Goal: Task Accomplishment & Management: Manage account settings

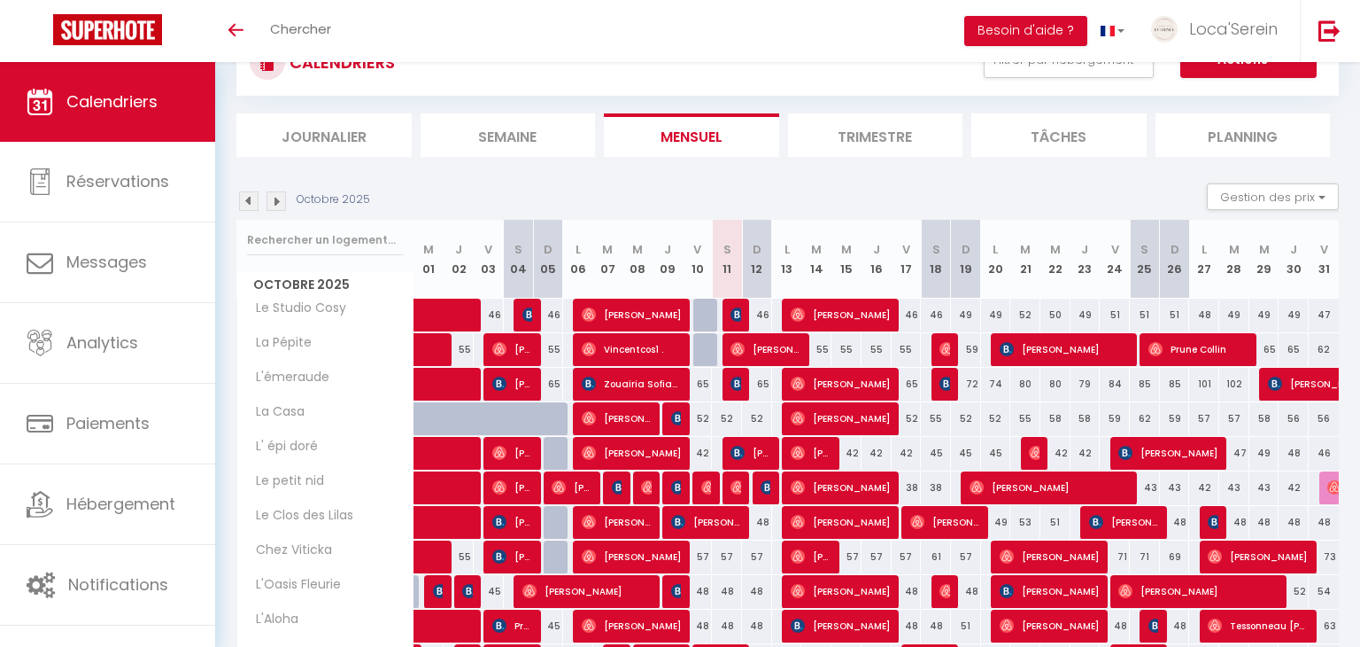
scroll to position [71, 0]
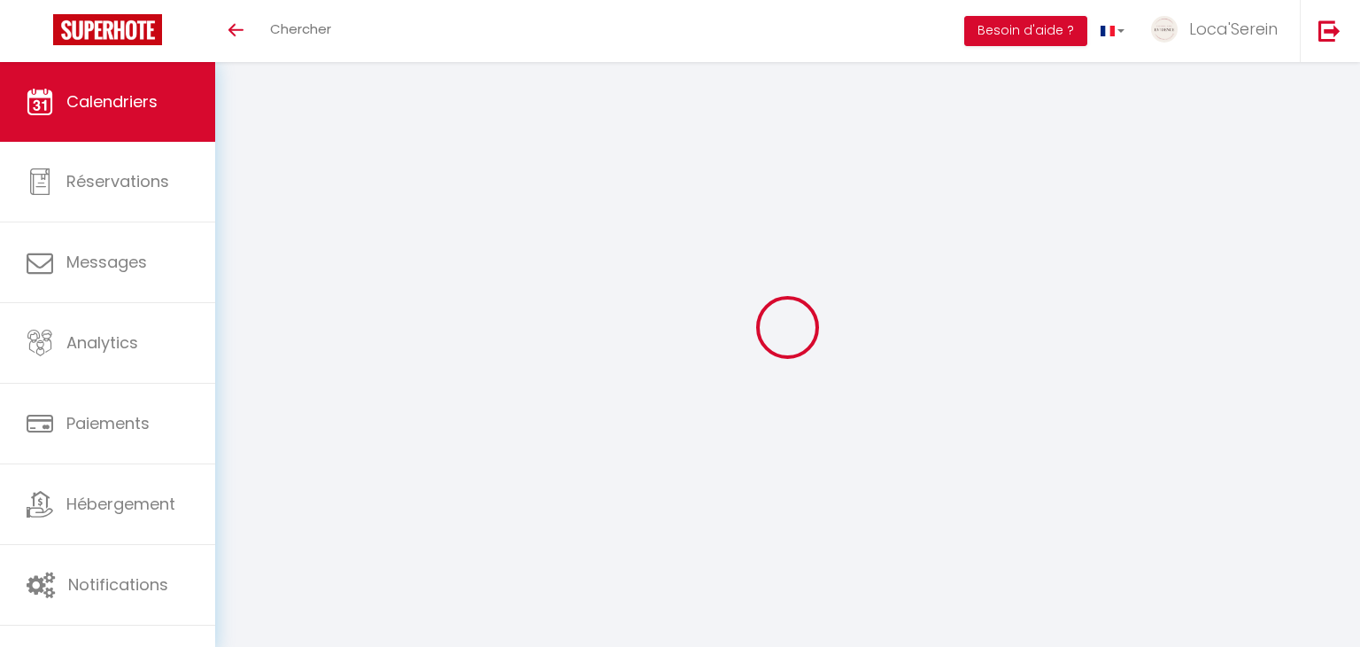
scroll to position [71, 0]
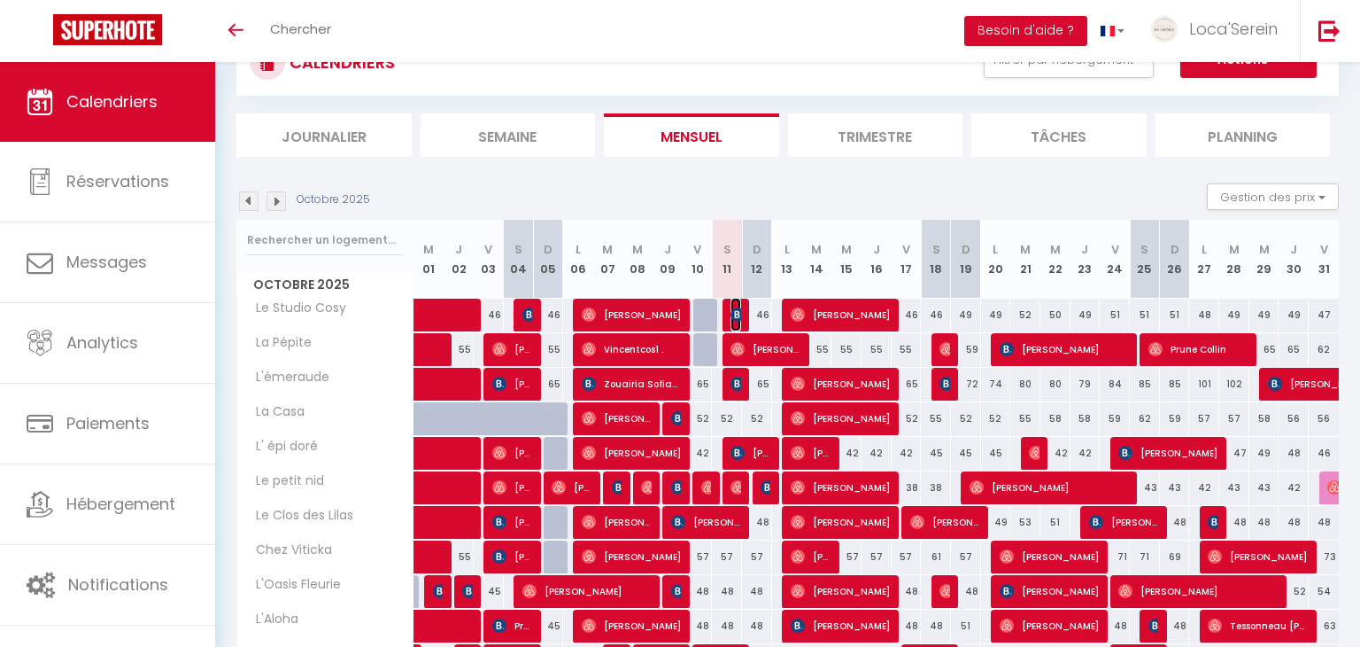
click at [738, 313] on img at bounding box center [738, 314] width 14 height 14
select select "OK"
select select "0"
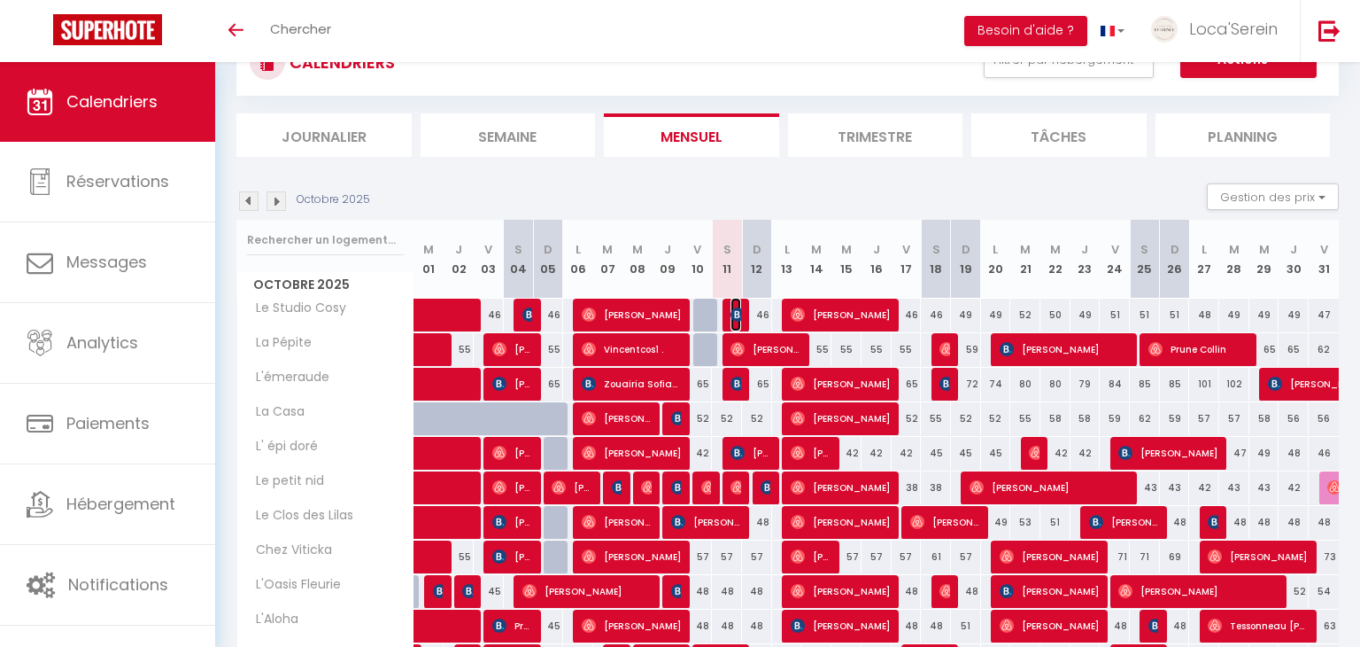
select select "1"
select select
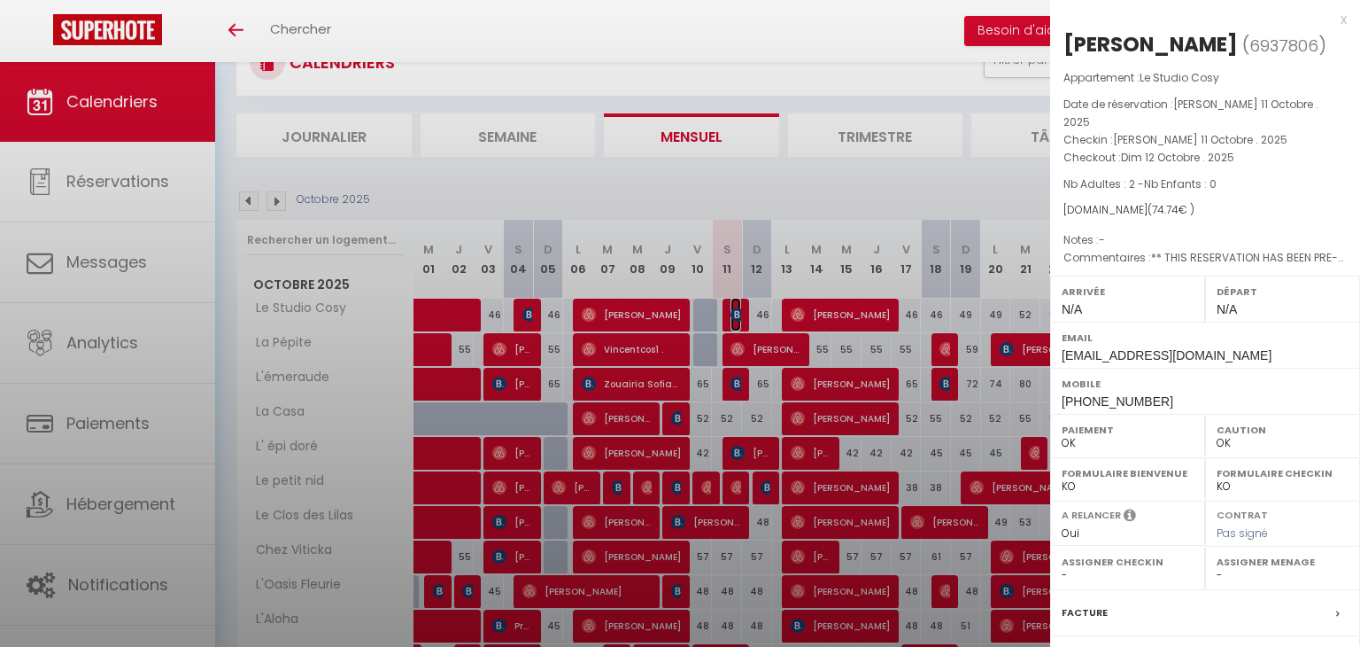
select select "31019"
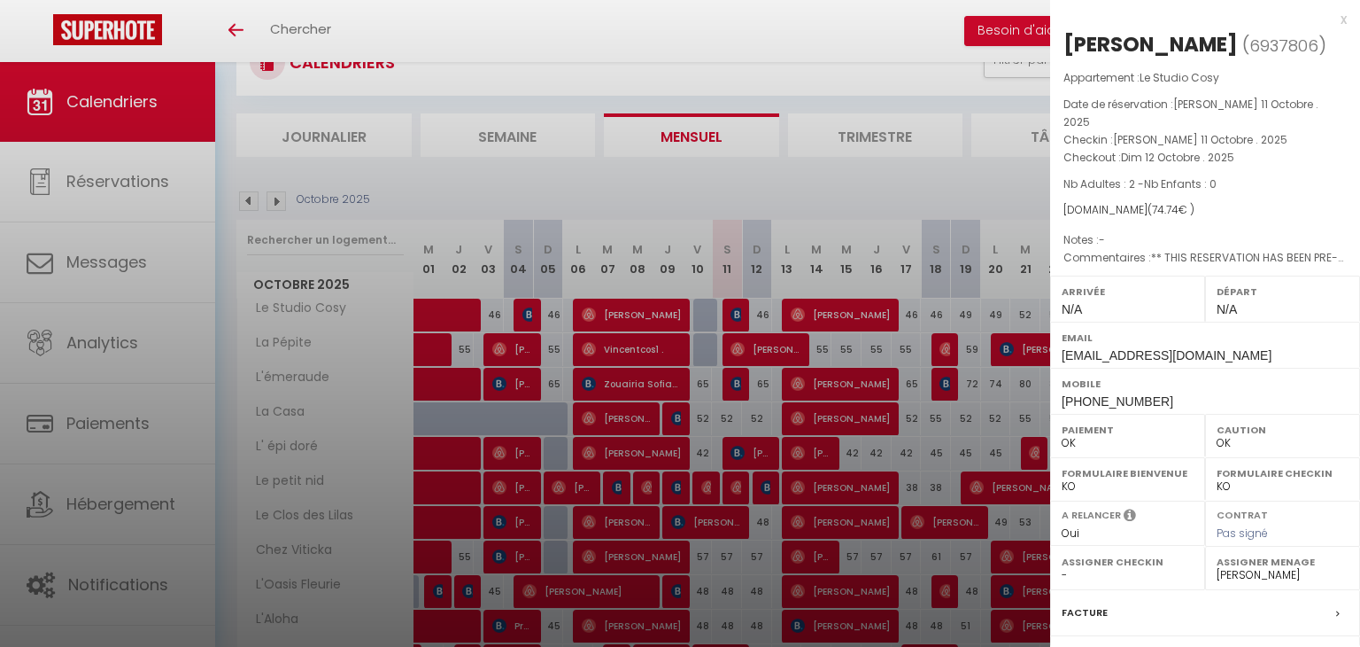
click at [738, 313] on div at bounding box center [680, 323] width 1360 height 647
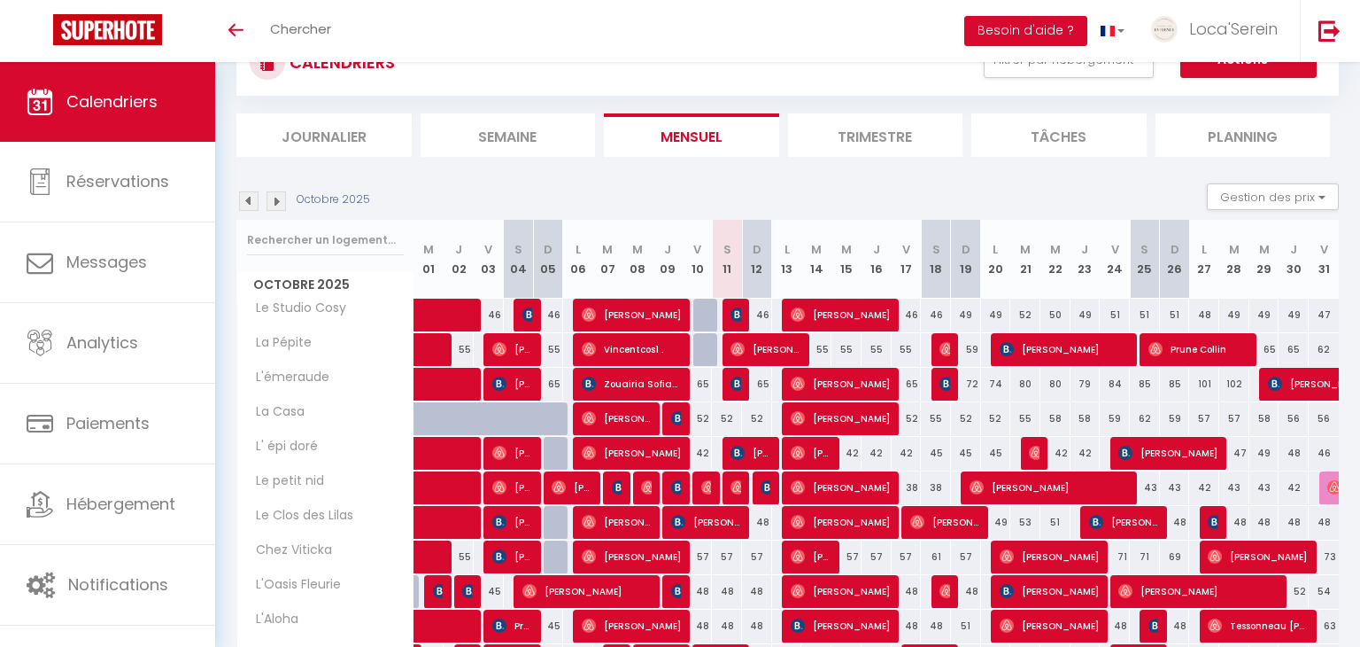
scroll to position [86, 0]
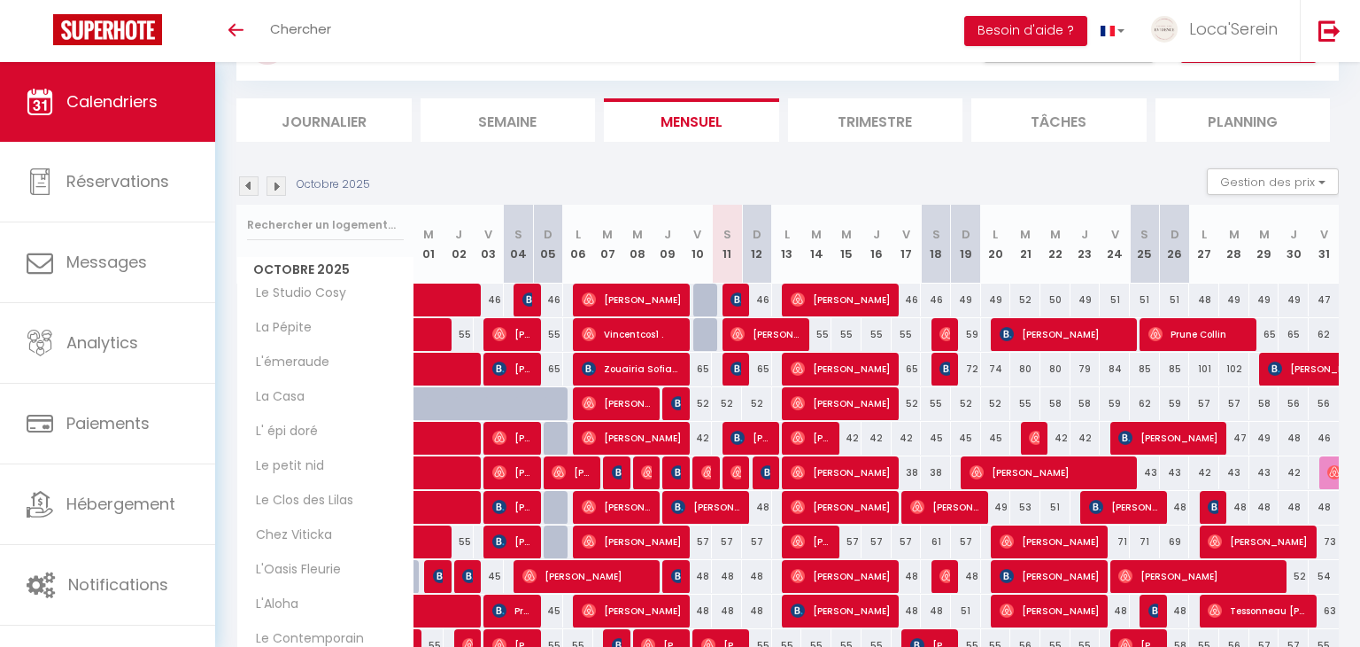
click at [729, 299] on div at bounding box center [738, 300] width 30 height 34
click at [744, 300] on div "46" at bounding box center [757, 299] width 30 height 33
type input "46"
type input "Dim 12 Octobre 2025"
type input "Lun 13 Octobre 2025"
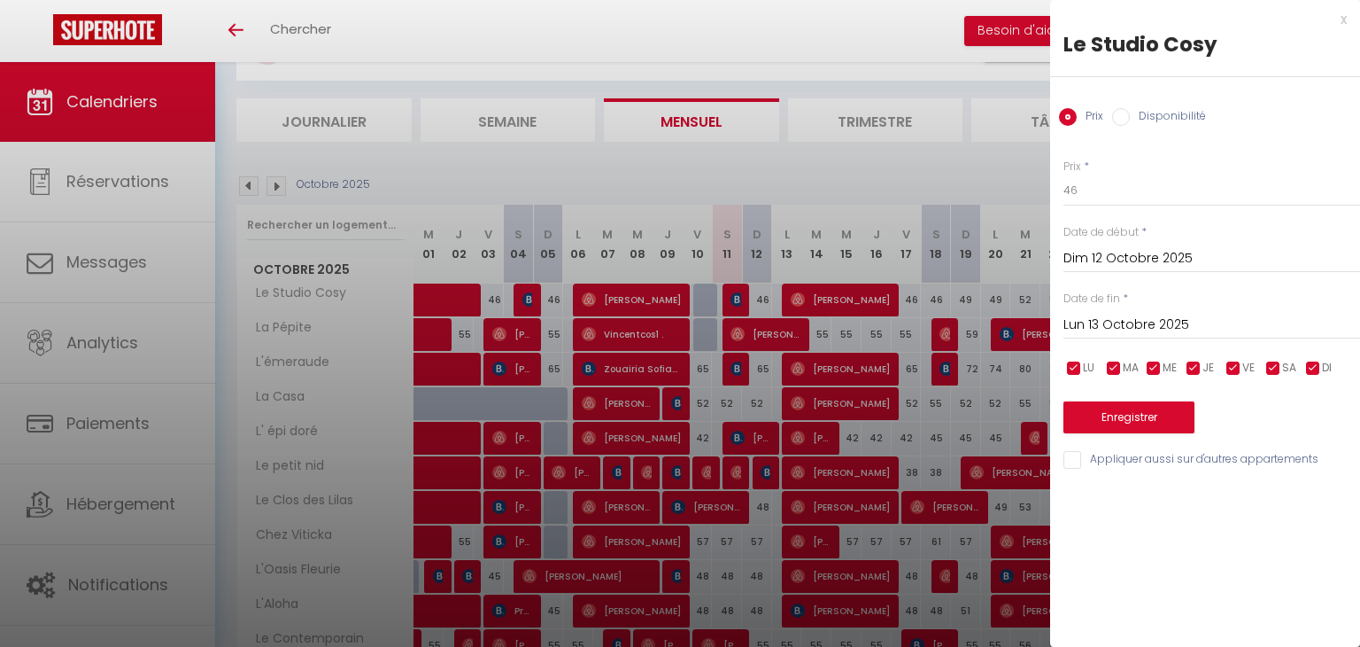
click at [740, 298] on div at bounding box center [680, 323] width 1360 height 647
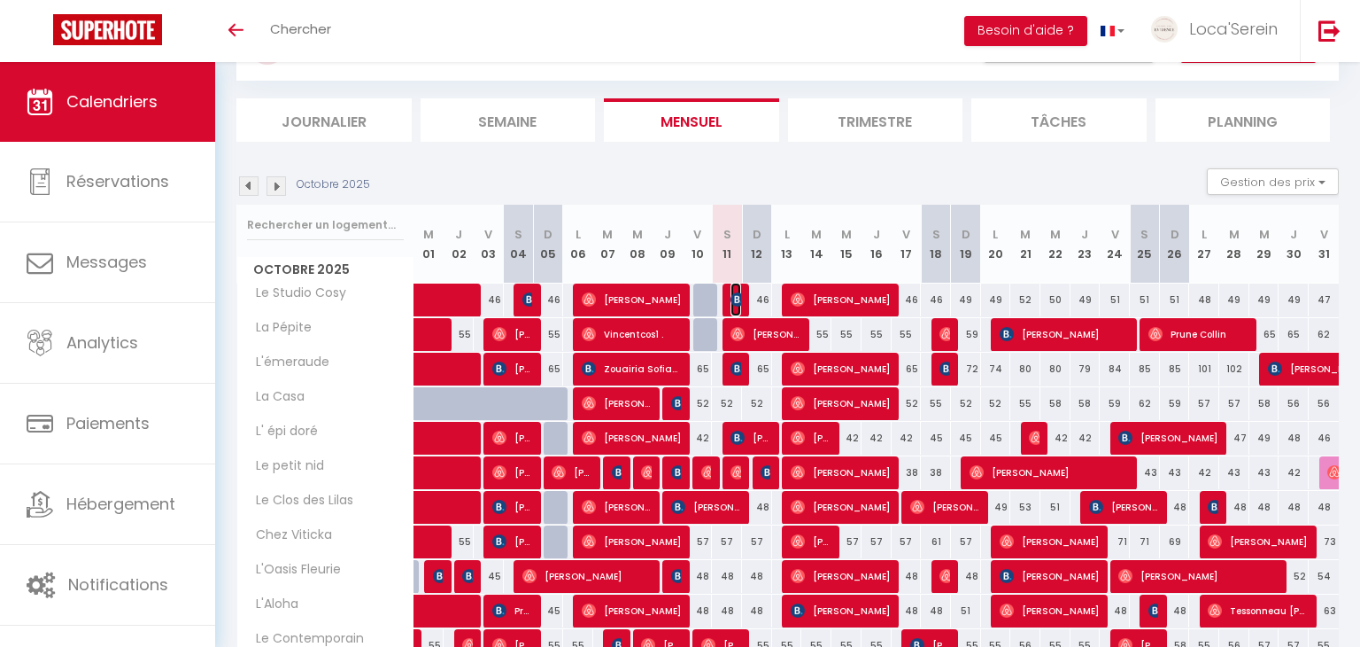
click at [735, 297] on img at bounding box center [738, 299] width 14 height 14
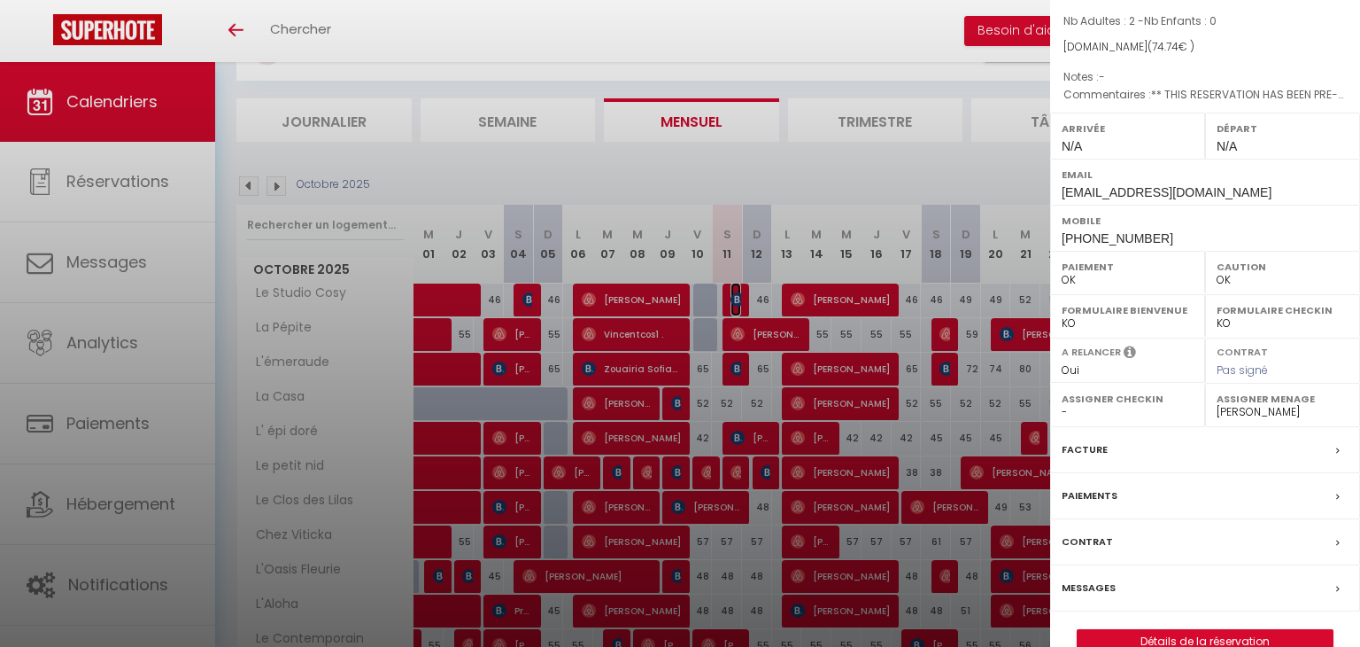
scroll to position [175, 0]
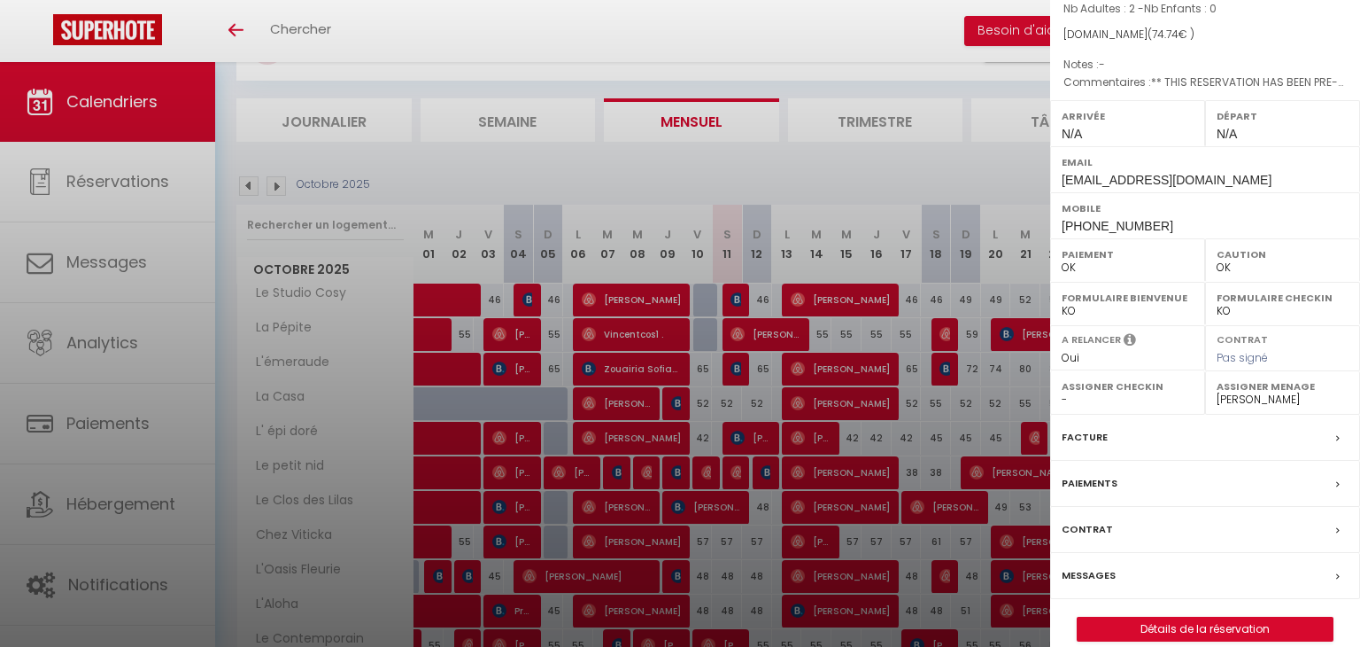
click at [1141, 553] on div "Messages" at bounding box center [1205, 576] width 310 height 46
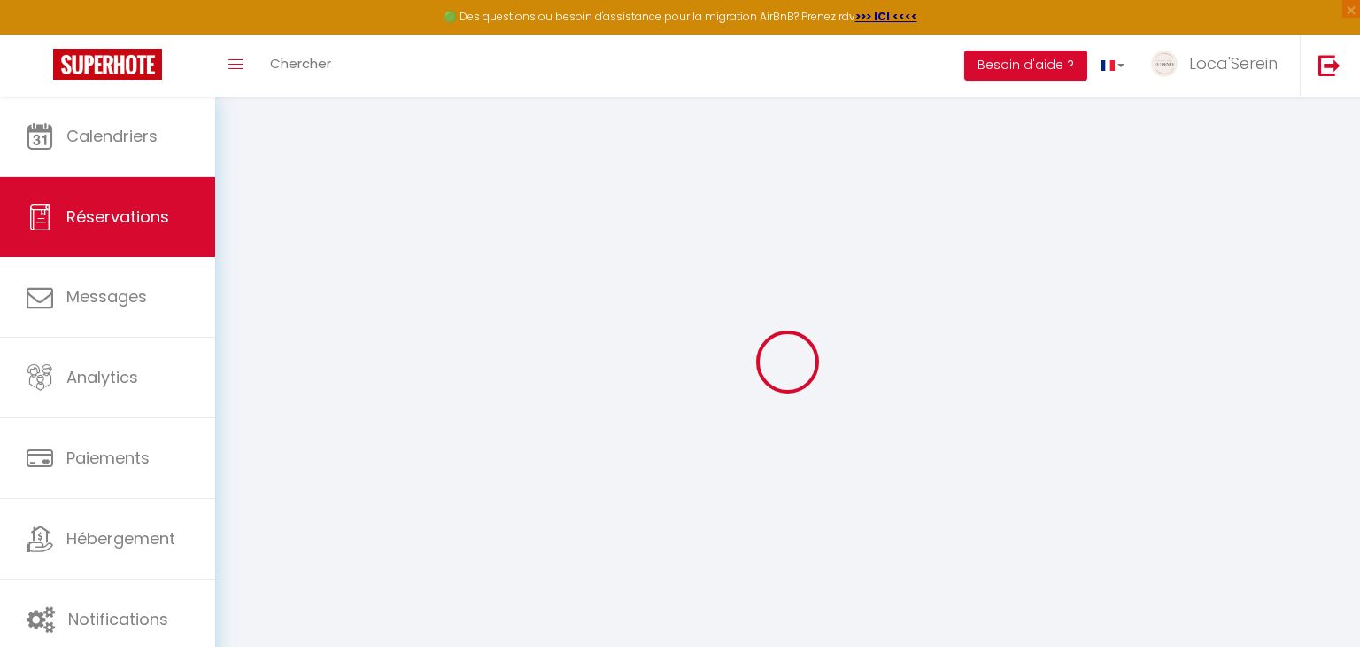
select select
checkbox input "false"
type textarea "** THIS RESERVATION HAS BEEN PRE-PAID ** BOOKING NOTE : Payment charge is EUR 1…"
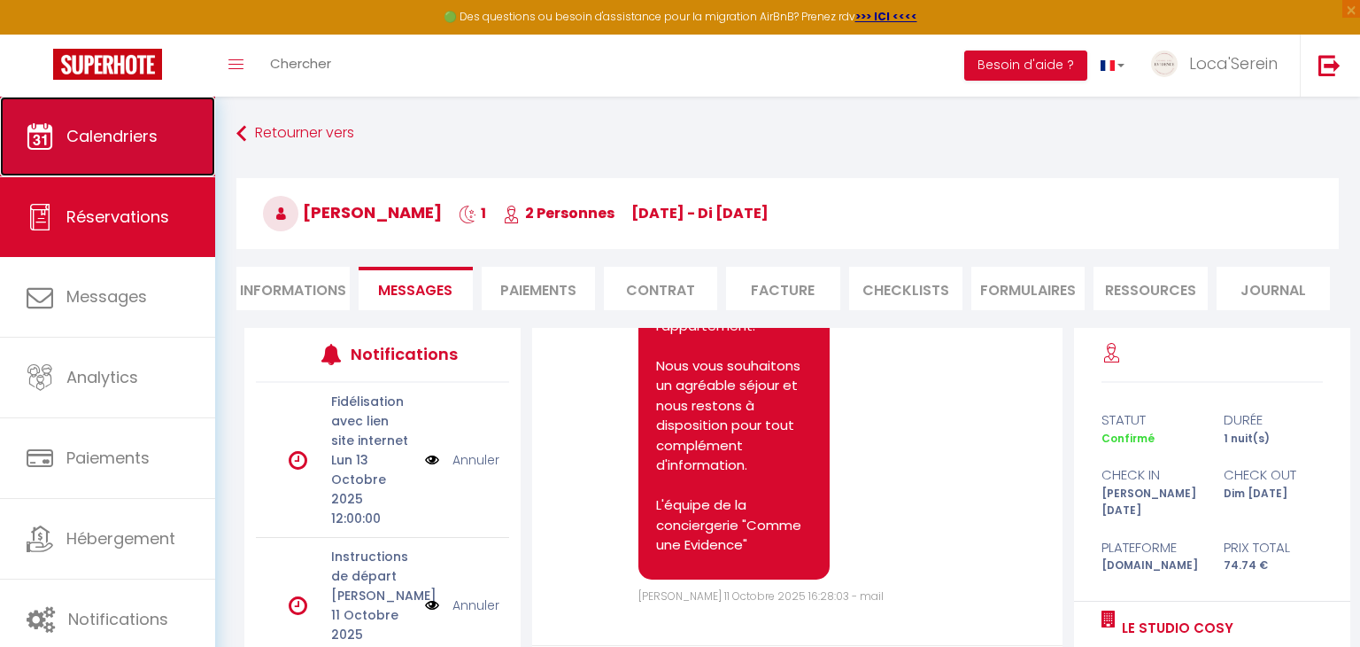
click at [124, 136] on span "Calendriers" at bounding box center [111, 136] width 91 height 22
